Goal: Task Accomplishment & Management: Use online tool/utility

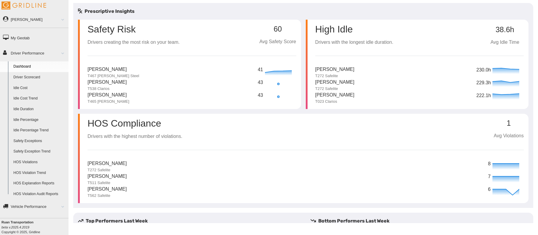
click at [38, 192] on link "HOS Violation Audit Reports" at bounding box center [40, 194] width 58 height 11
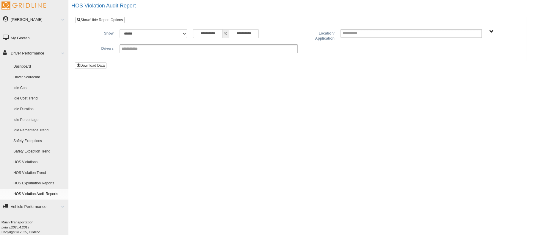
click at [38, 182] on link "HOS Explanation Reports" at bounding box center [40, 183] width 58 height 11
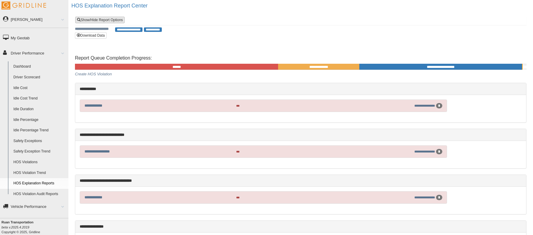
click at [108, 22] on link "Show/Hide Report Options" at bounding box center [99, 20] width 49 height 7
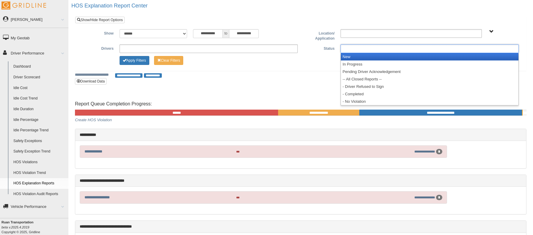
click at [357, 50] on ul at bounding box center [430, 48] width 178 height 9
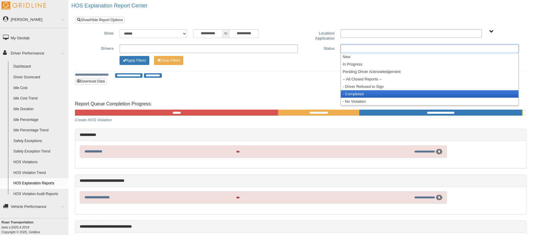
click at [368, 92] on li "- Completed" at bounding box center [430, 93] width 178 height 7
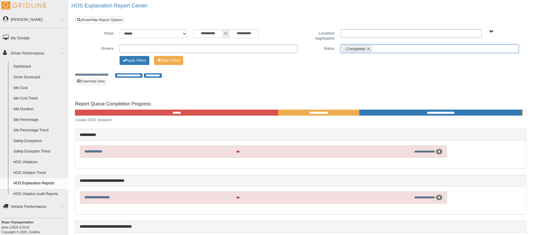
click at [237, 46] on ul at bounding box center [209, 48] width 178 height 9
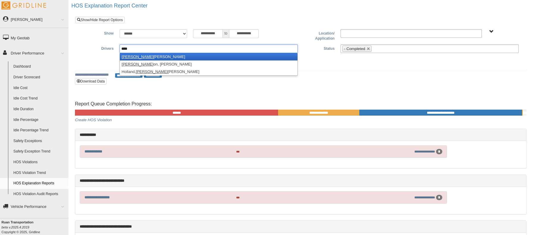
type input "****"
click at [234, 57] on li "[PERSON_NAME] [PERSON_NAME]" at bounding box center [209, 56] width 178 height 7
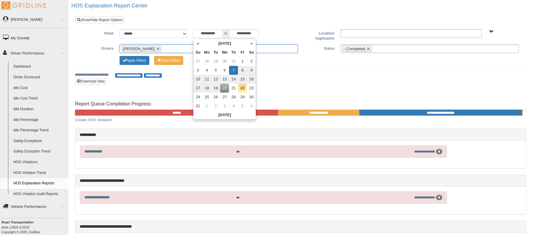
click at [215, 33] on input "**********" at bounding box center [208, 33] width 30 height 9
click at [201, 43] on th "«" at bounding box center [197, 43] width 9 height 9
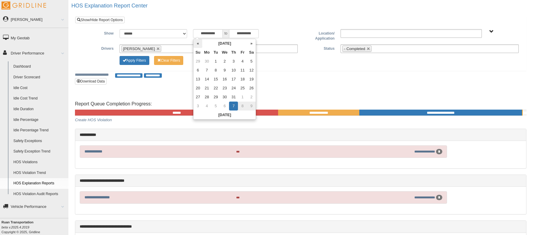
click at [201, 43] on th "«" at bounding box center [197, 43] width 9 height 9
click at [201, 68] on td "1" at bounding box center [197, 70] width 9 height 9
type input "**********"
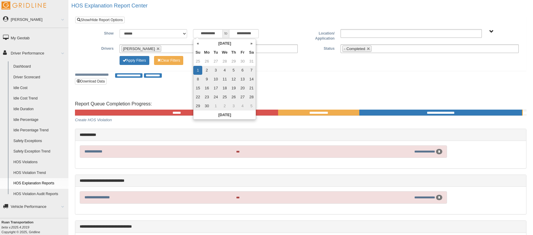
click at [268, 82] on div "**********" at bounding box center [301, 51] width 452 height 70
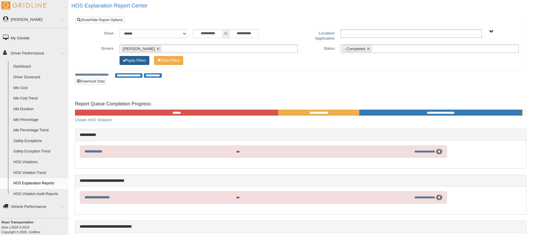
click at [134, 62] on button "Apply Filters" at bounding box center [135, 60] width 30 height 9
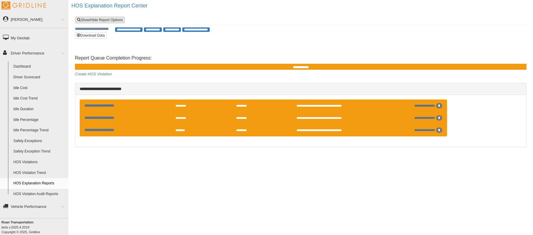
click at [121, 21] on link "Show/Hide Report Options" at bounding box center [99, 20] width 49 height 7
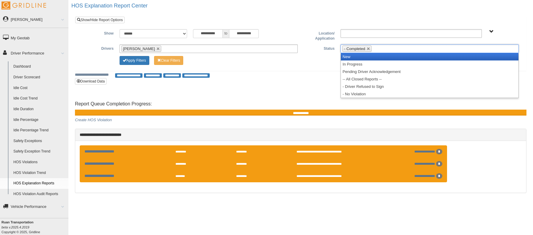
click at [398, 49] on ul "- Completed" at bounding box center [430, 48] width 178 height 9
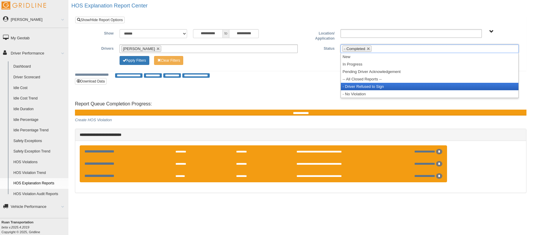
click at [393, 85] on li "- Driver Refused to Sign" at bounding box center [430, 86] width 178 height 7
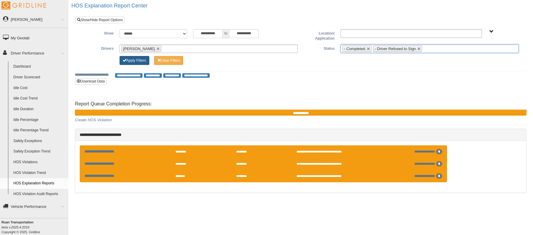
click at [145, 61] on button "Apply Filters" at bounding box center [135, 60] width 30 height 9
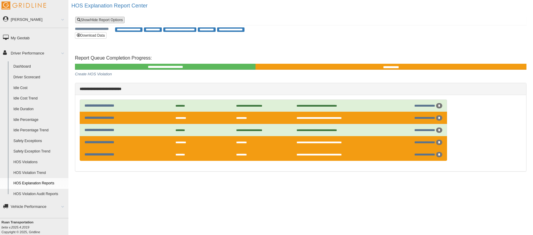
click at [101, 21] on link "Show/Hide Report Options" at bounding box center [99, 20] width 49 height 7
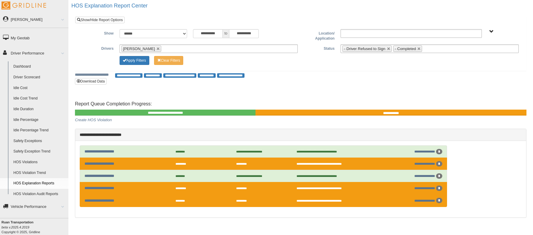
click at [430, 50] on ul "- Driver Refused to Sign - Completed" at bounding box center [430, 48] width 178 height 9
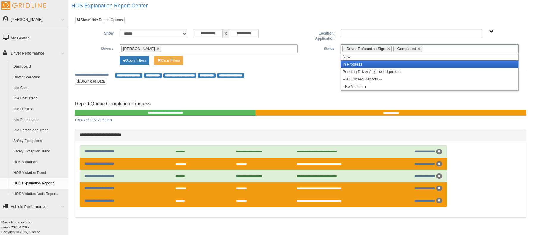
click at [427, 63] on li "In Progress" at bounding box center [430, 63] width 178 height 7
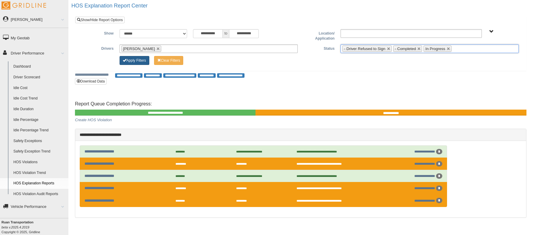
click at [139, 62] on button "Apply Filters" at bounding box center [135, 60] width 30 height 9
